Goal: Information Seeking & Learning: Find specific fact

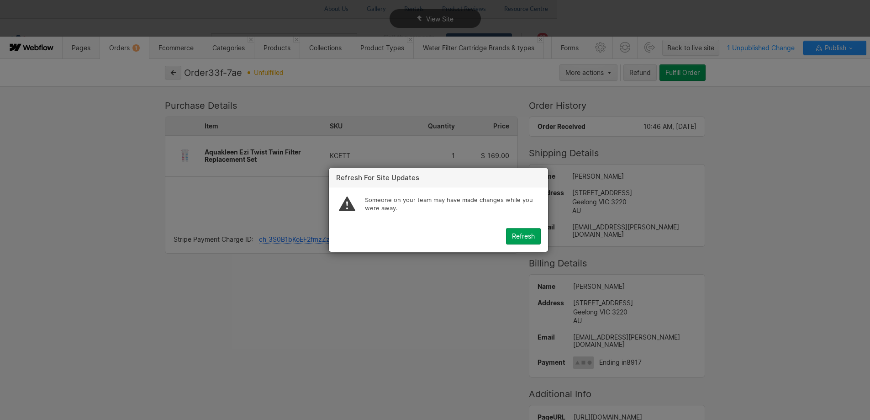
click at [767, 148] on div "Refresh for site updates Someone on your team may have made changes while you w…" at bounding box center [438, 210] width 877 height 420
click at [524, 234] on div "Refresh" at bounding box center [523, 235] width 23 height 7
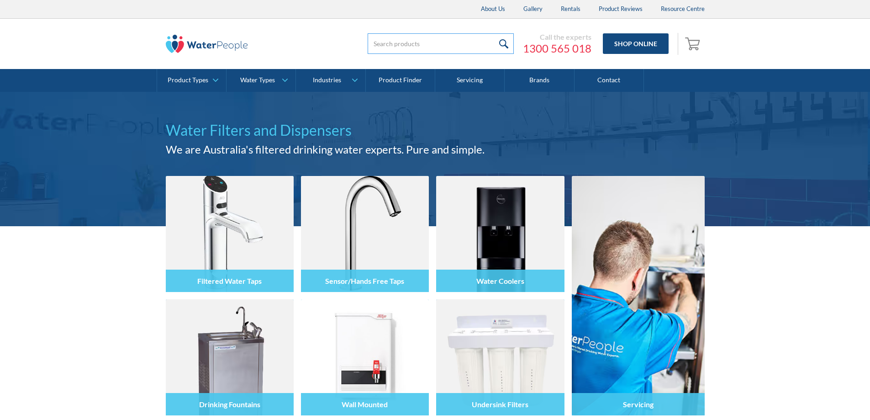
click at [380, 42] on input "search" at bounding box center [441, 43] width 146 height 21
paste input "4 x Elkay"
type input "4 x Elkay"
click at [494, 33] on input "submit" at bounding box center [504, 43] width 20 height 21
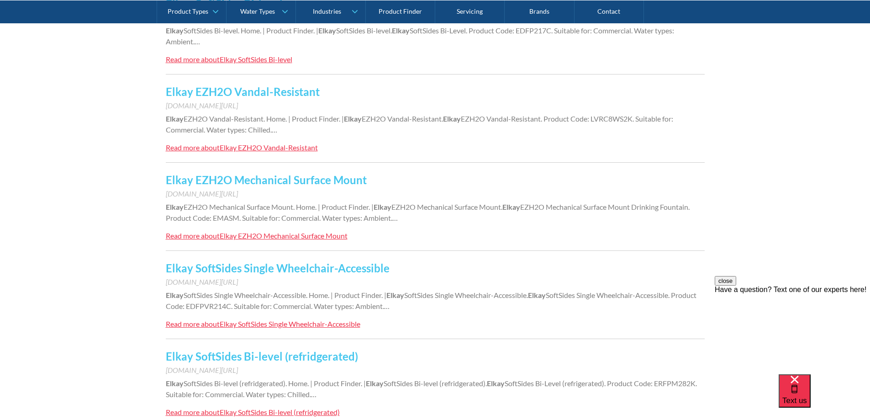
scroll to position [594, 0]
